Goal: Information Seeking & Learning: Learn about a topic

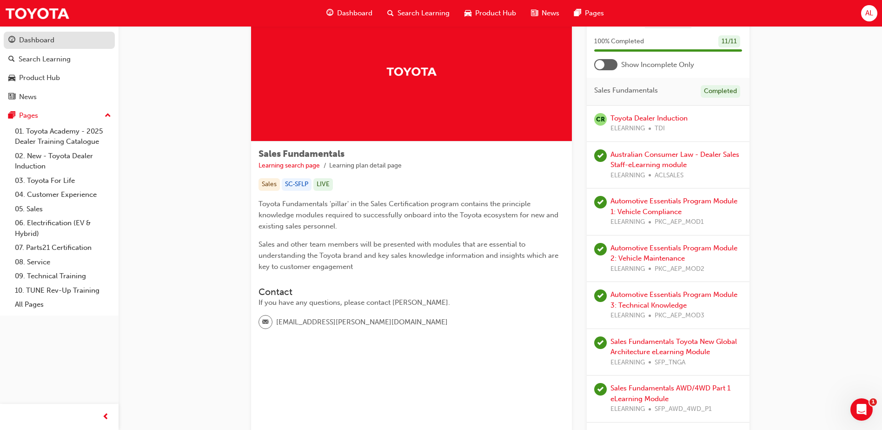
click at [33, 40] on div "Dashboard" at bounding box center [36, 40] width 35 height 11
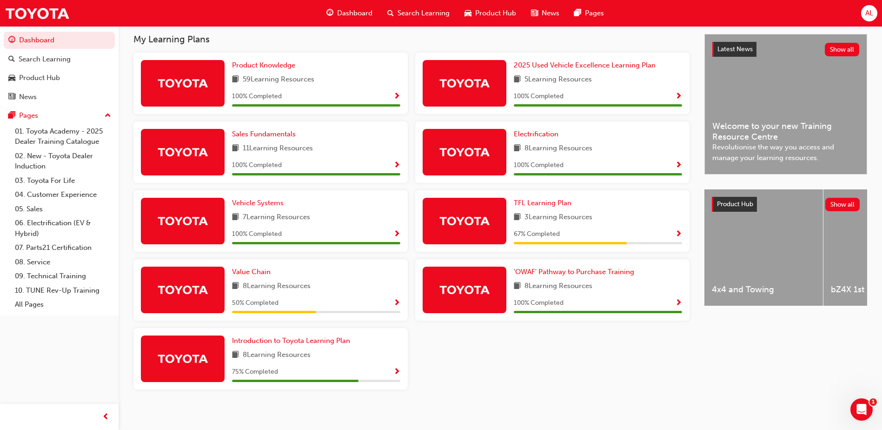
scroll to position [212, 0]
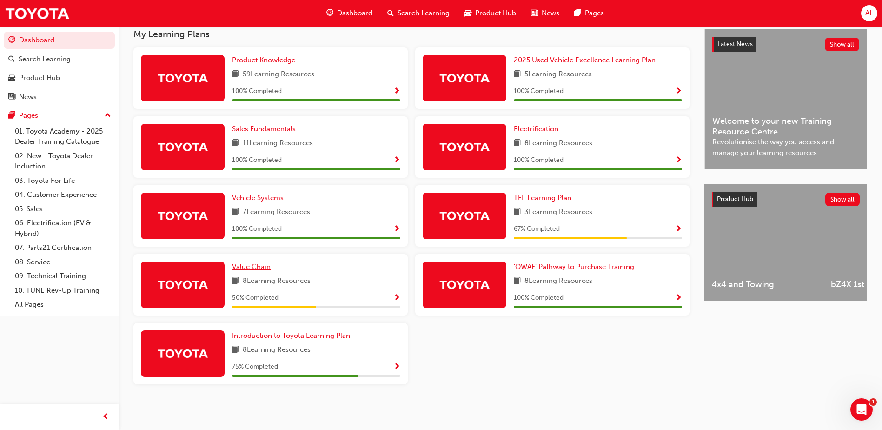
click at [244, 265] on span "Value Chain" at bounding box center [251, 266] width 39 height 8
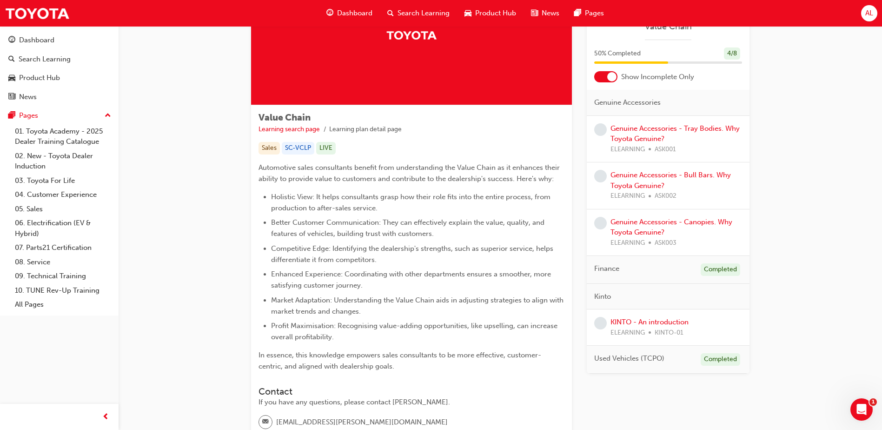
scroll to position [93, 0]
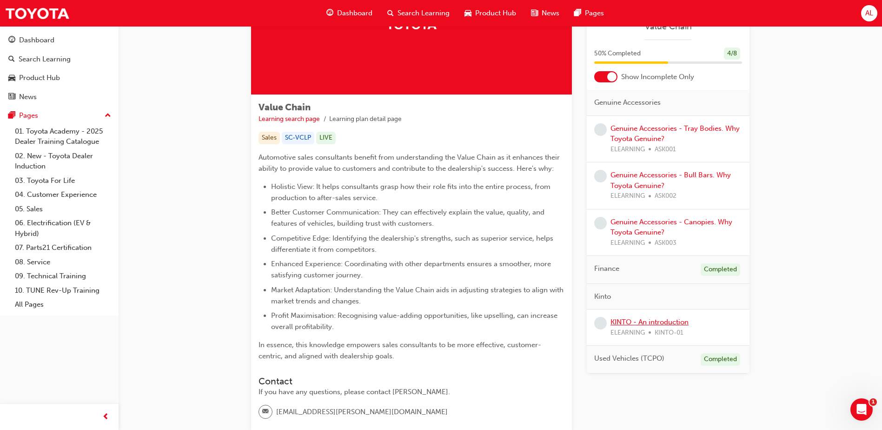
click at [630, 322] on link "KINTO - An introduction" at bounding box center [650, 322] width 78 height 8
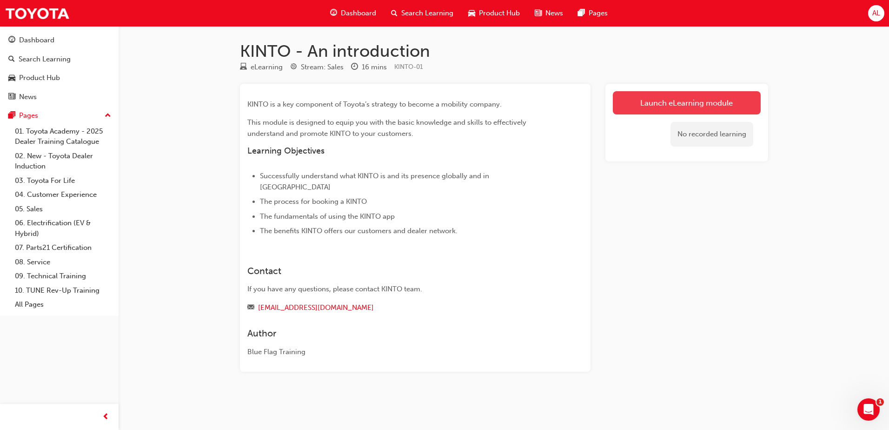
click at [662, 103] on link "Launch eLearning module" at bounding box center [687, 102] width 148 height 23
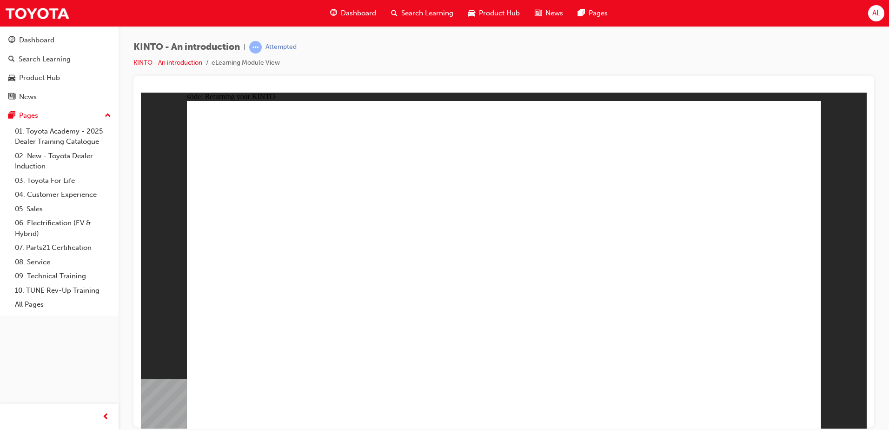
drag, startPoint x: 705, startPoint y: 413, endPoint x: 709, endPoint y: 406, distance: 8.3
